Goal: Transaction & Acquisition: Obtain resource

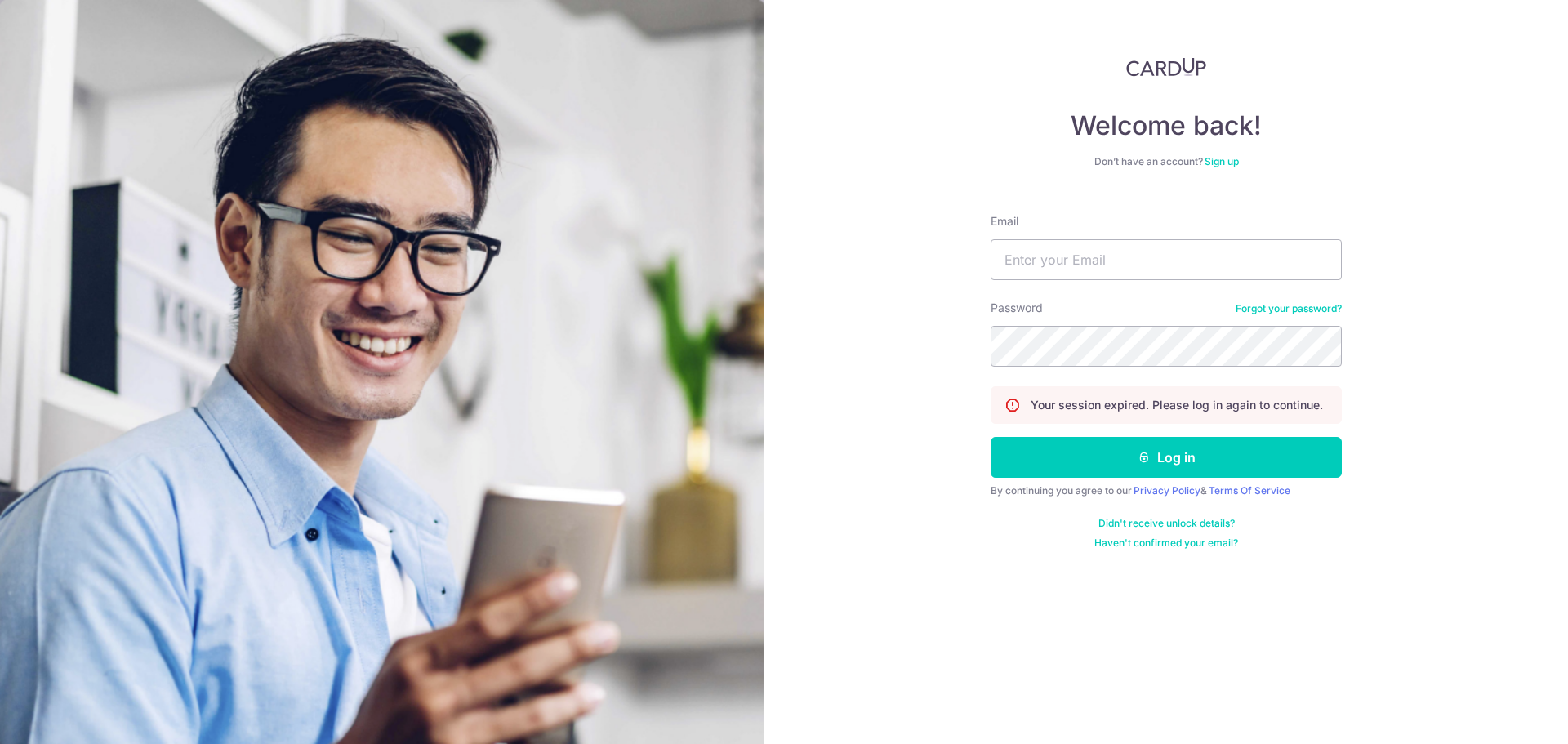
click at [1164, 465] on div at bounding box center [1196, 413] width 334 height 265
type input "[PERSON_NAME][EMAIL_ADDRESS][DOMAIN_NAME]"
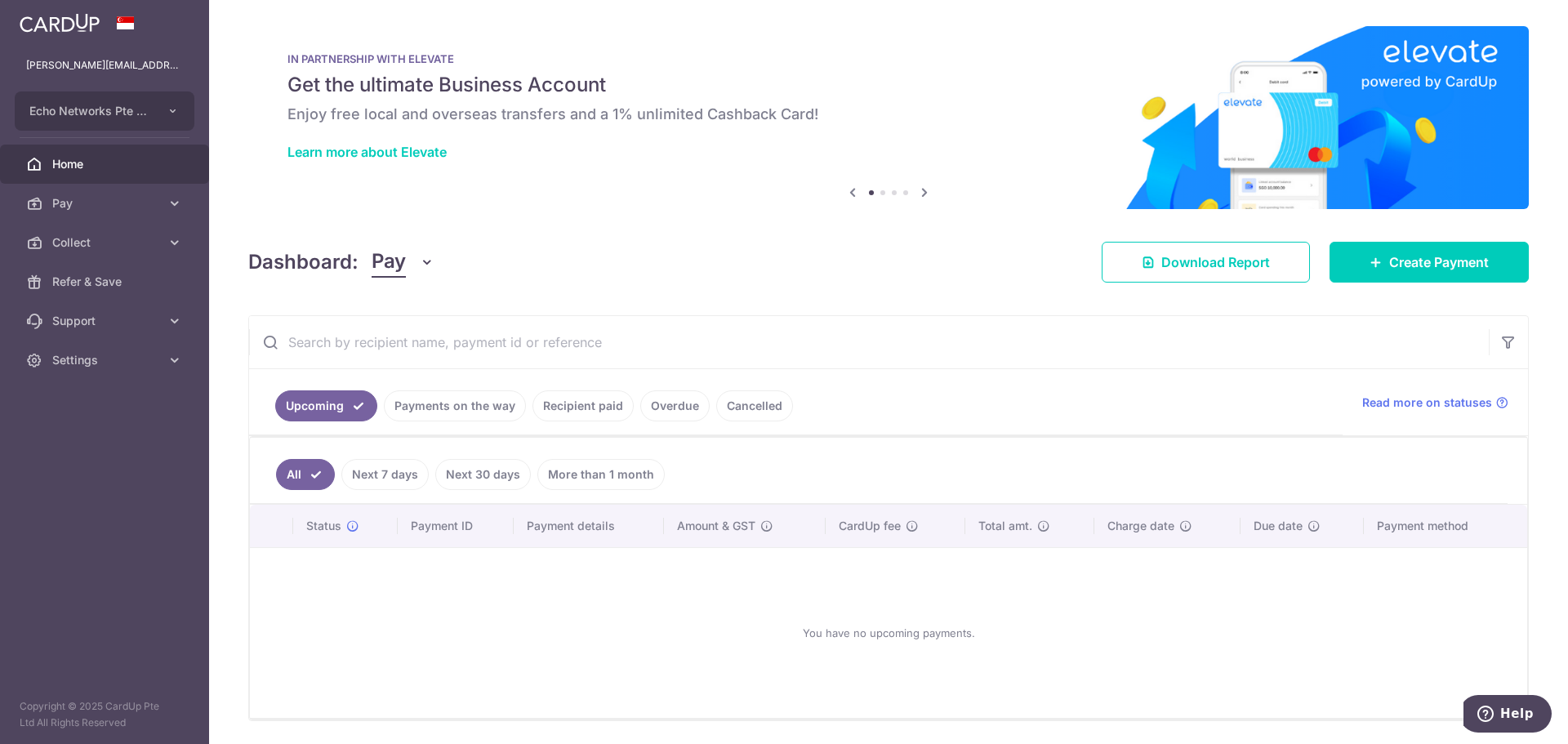
click at [456, 410] on link "Payments on the way" at bounding box center [455, 405] width 142 height 31
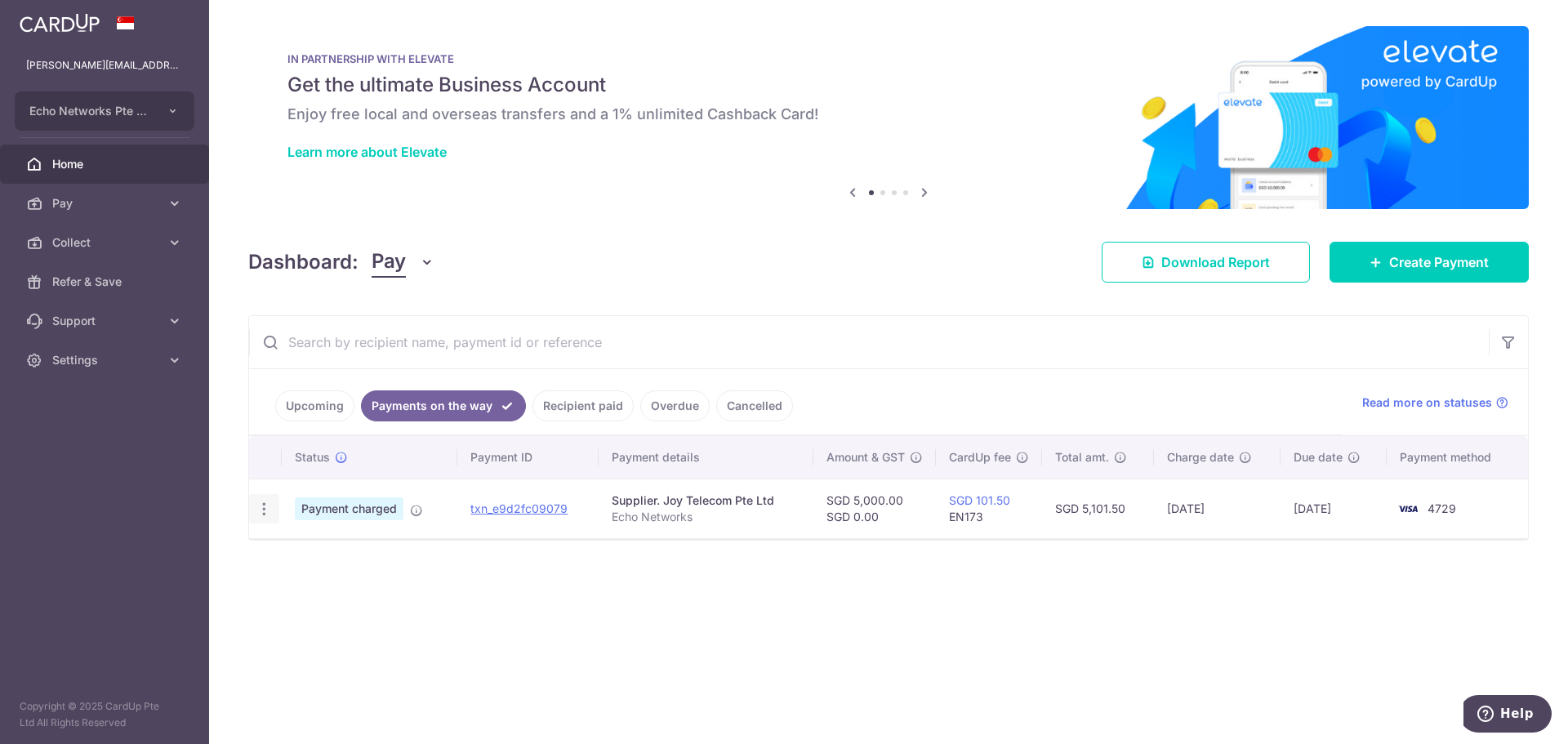
click at [267, 513] on icon "button" at bounding box center [264, 509] width 17 height 17
click at [345, 558] on span "PDF Receipt" at bounding box center [351, 554] width 111 height 16
